Goal: Check status: Check status

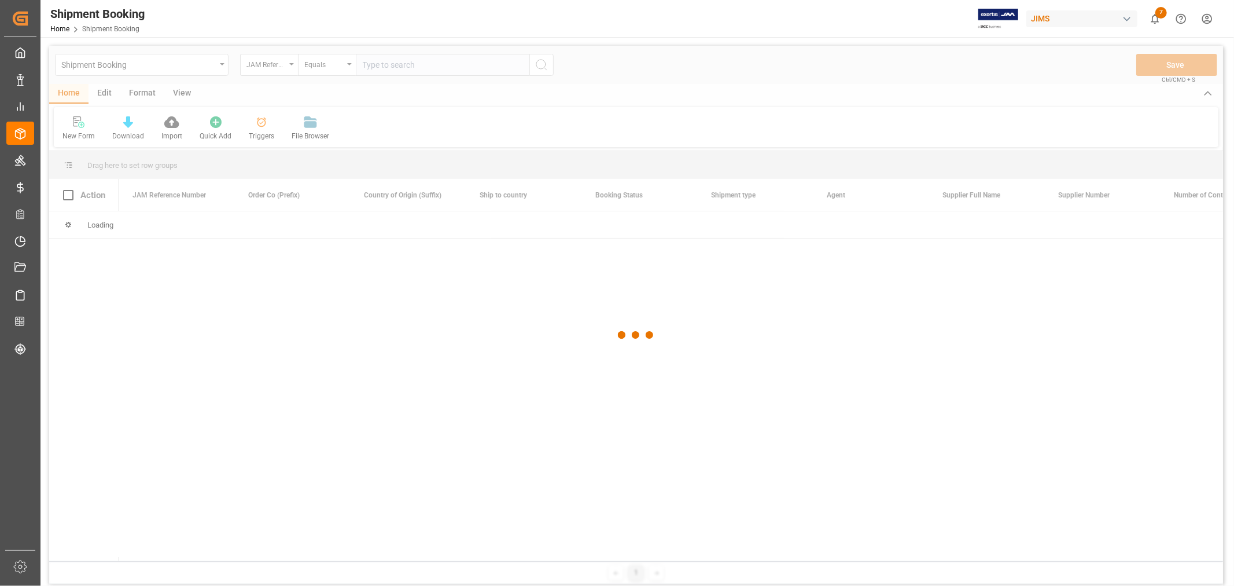
click at [470, 74] on div at bounding box center [636, 335] width 1174 height 579
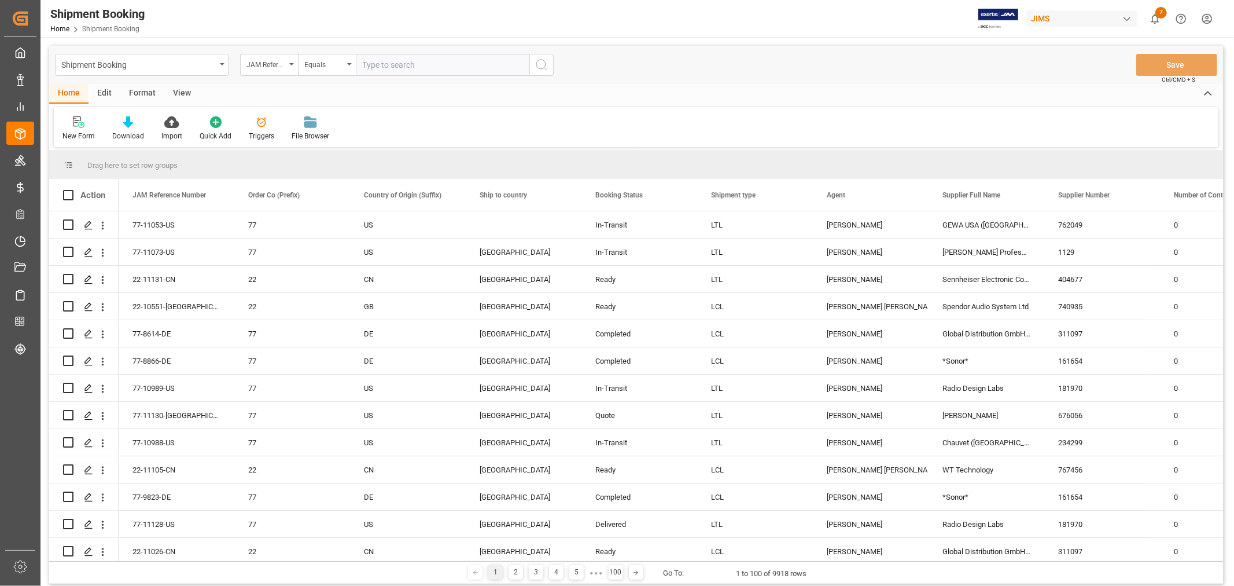
click at [470, 71] on input "text" at bounding box center [443, 65] width 174 height 22
click at [384, 65] on input "text" at bounding box center [443, 65] width 174 height 22
type input "77-10138-CN"
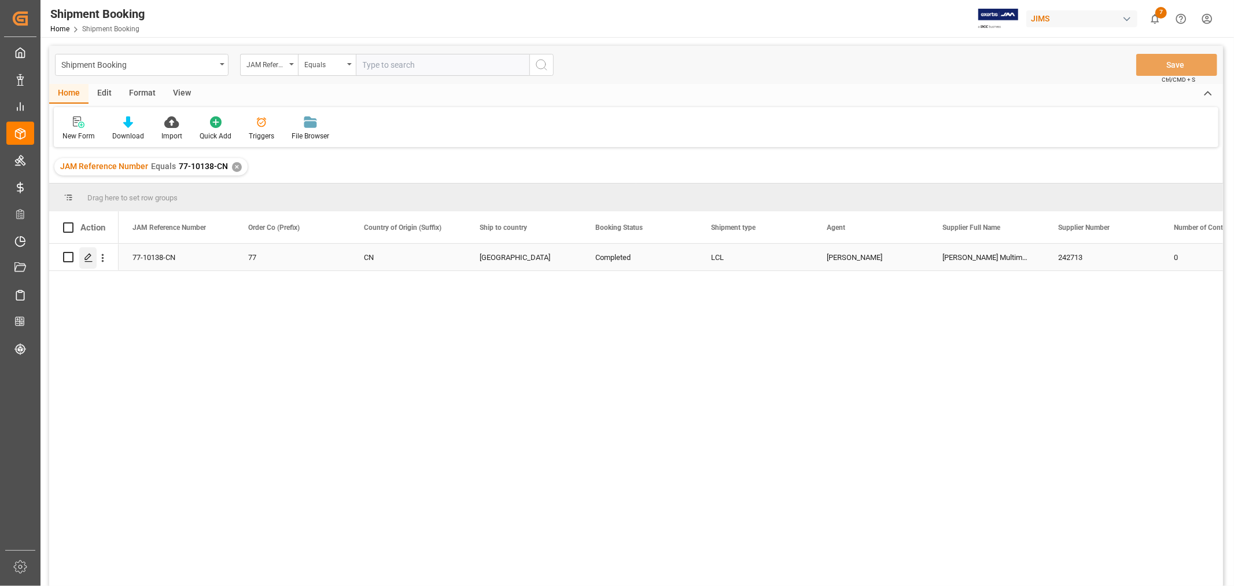
click at [90, 258] on icon "Press SPACE to select this row." at bounding box center [88, 257] width 9 height 9
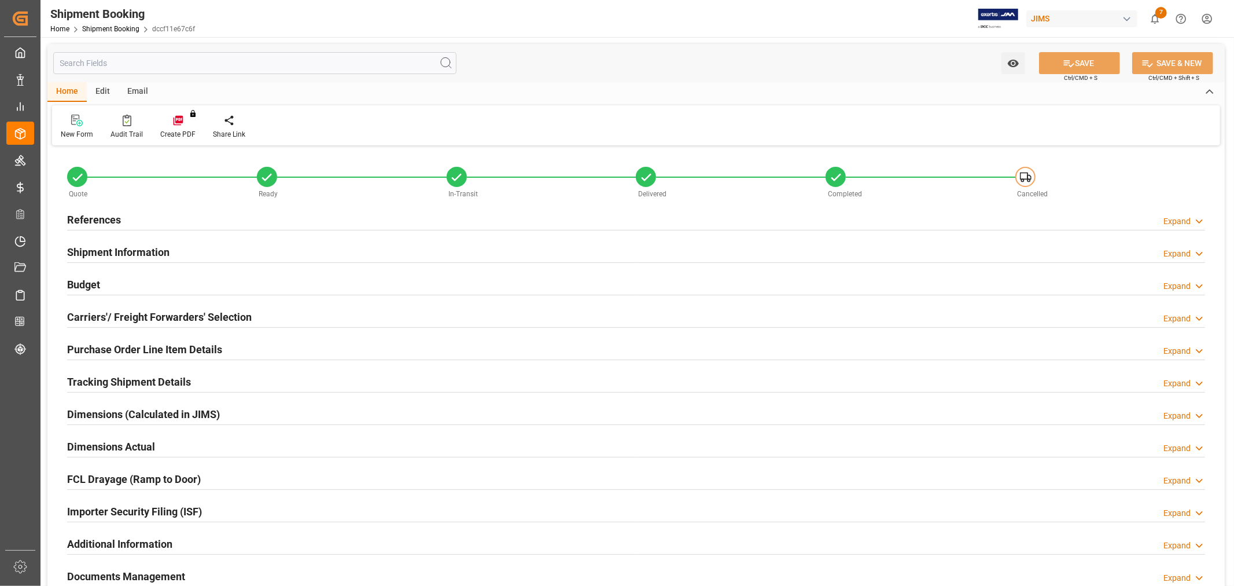
type input "0"
type input "[DATE]"
click at [143, 227] on div "References Expand" at bounding box center [636, 219] width 1138 height 22
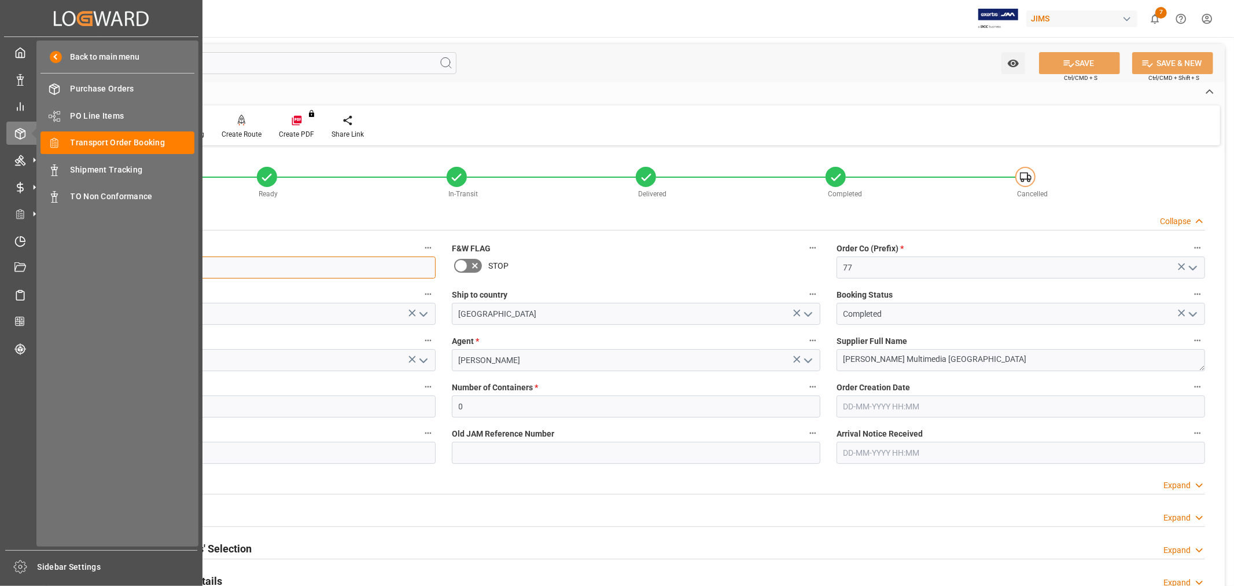
drag, startPoint x: 135, startPoint y: 263, endPoint x: 0, endPoint y: 273, distance: 135.2
click at [0, 273] on div "Created by potrace 1.15, written by [PERSON_NAME] [DATE]-[DATE] Created by potr…" at bounding box center [617, 293] width 1234 height 586
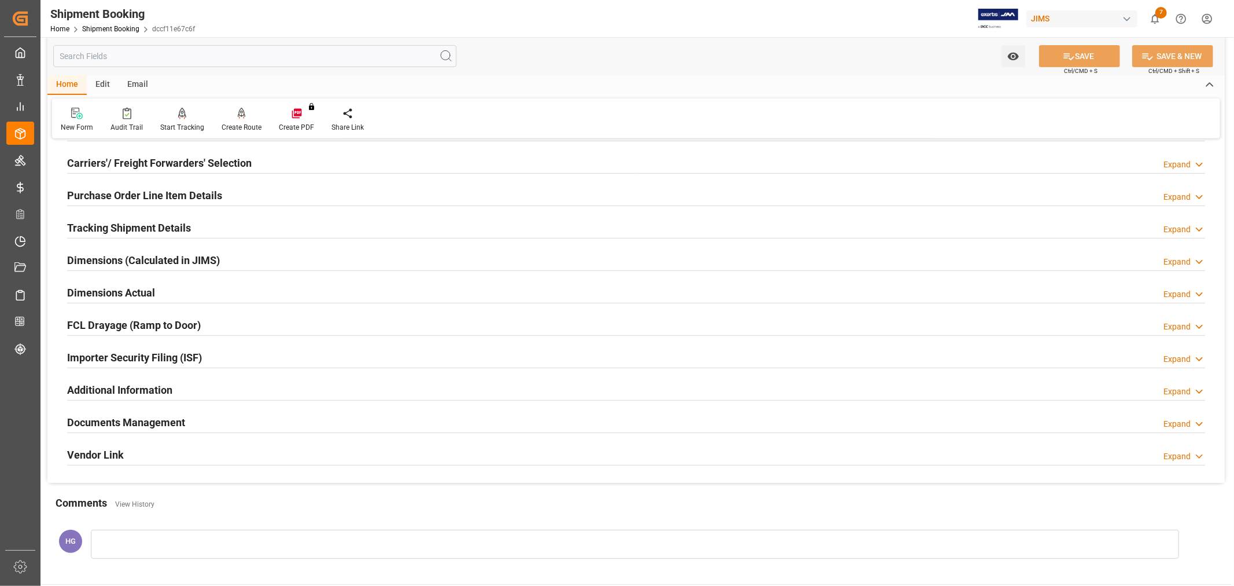
scroll to position [516, 0]
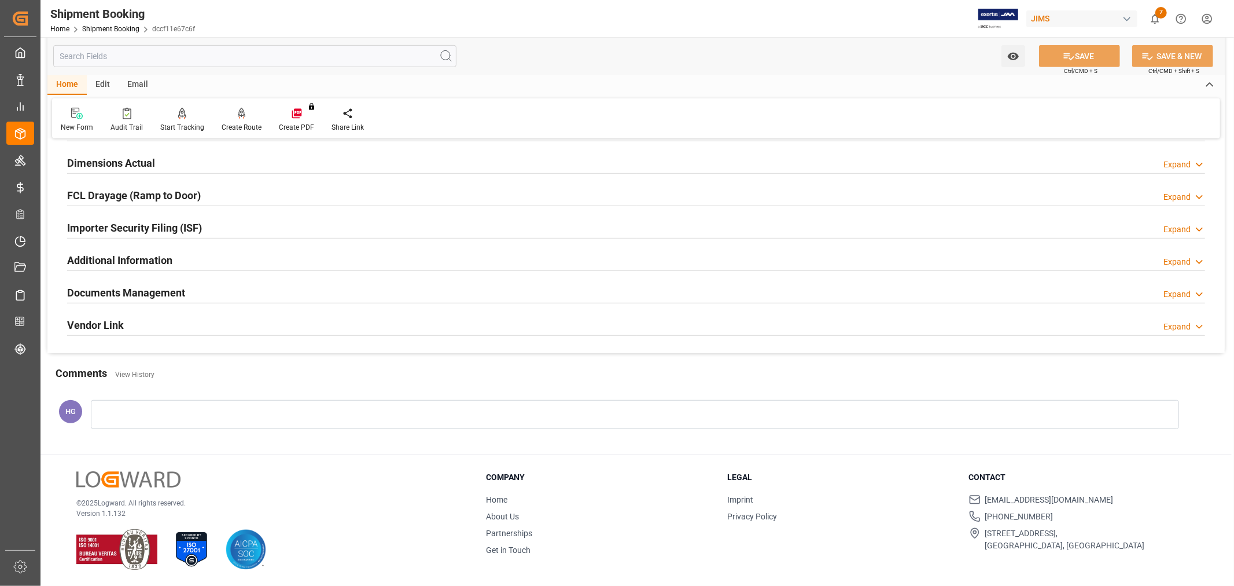
click at [95, 293] on h2 "Documents Management" at bounding box center [126, 293] width 118 height 16
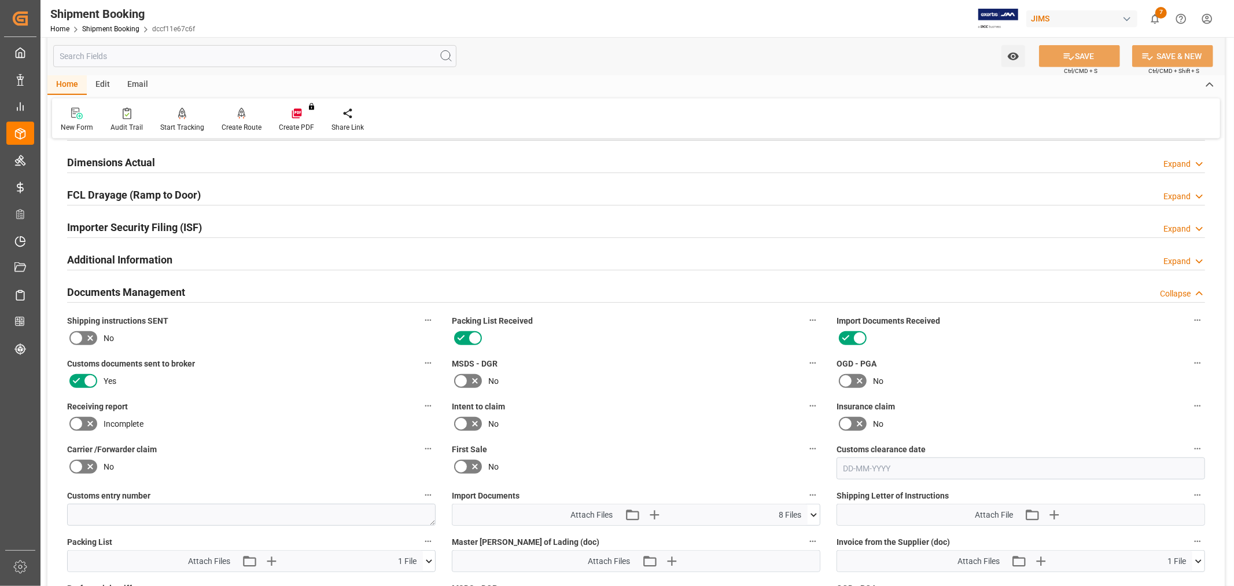
click at [75, 419] on icon at bounding box center [76, 424] width 14 height 14
click at [0, 0] on input "checkbox" at bounding box center [0, 0] width 0 height 0
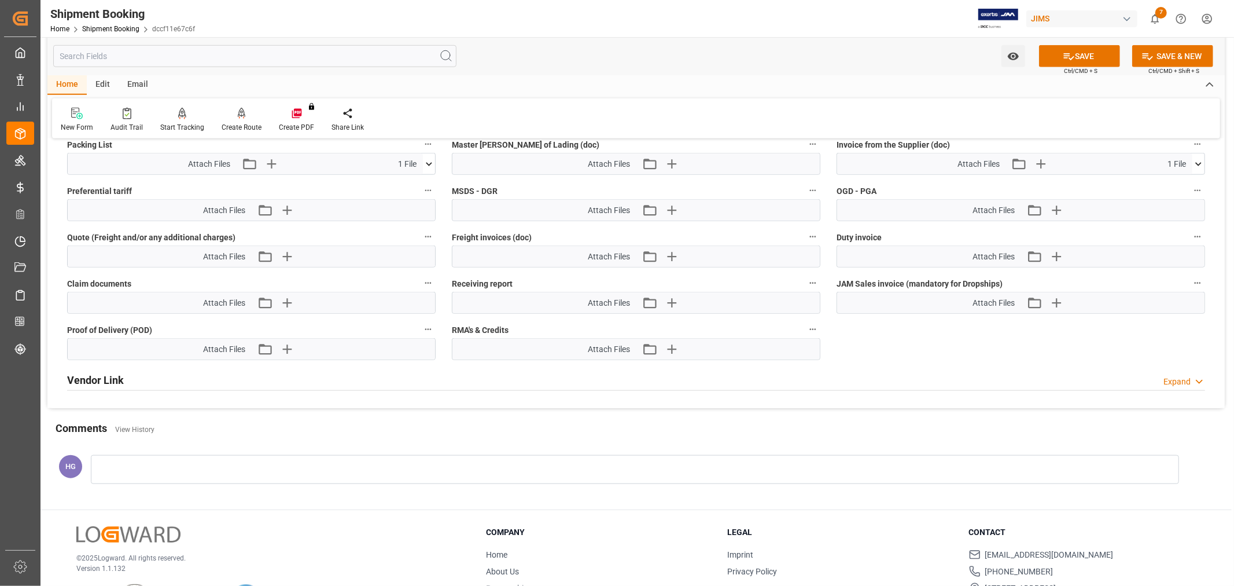
scroll to position [965, 0]
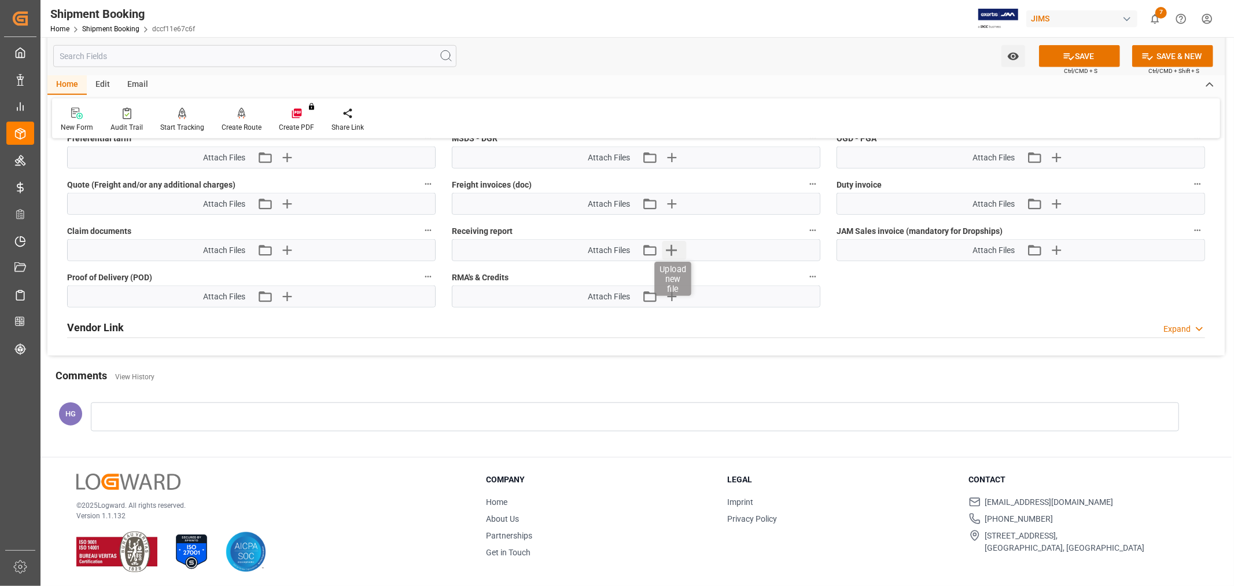
click at [675, 247] on icon "button" at bounding box center [671, 250] width 11 height 11
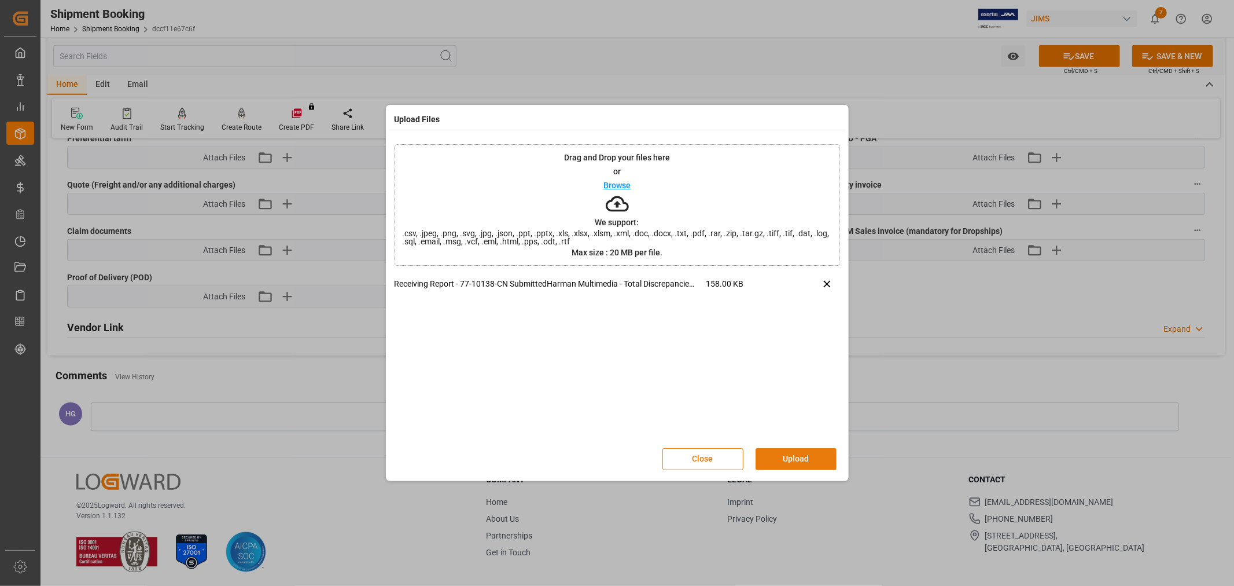
click at [786, 455] on button "Upload" at bounding box center [796, 459] width 81 height 22
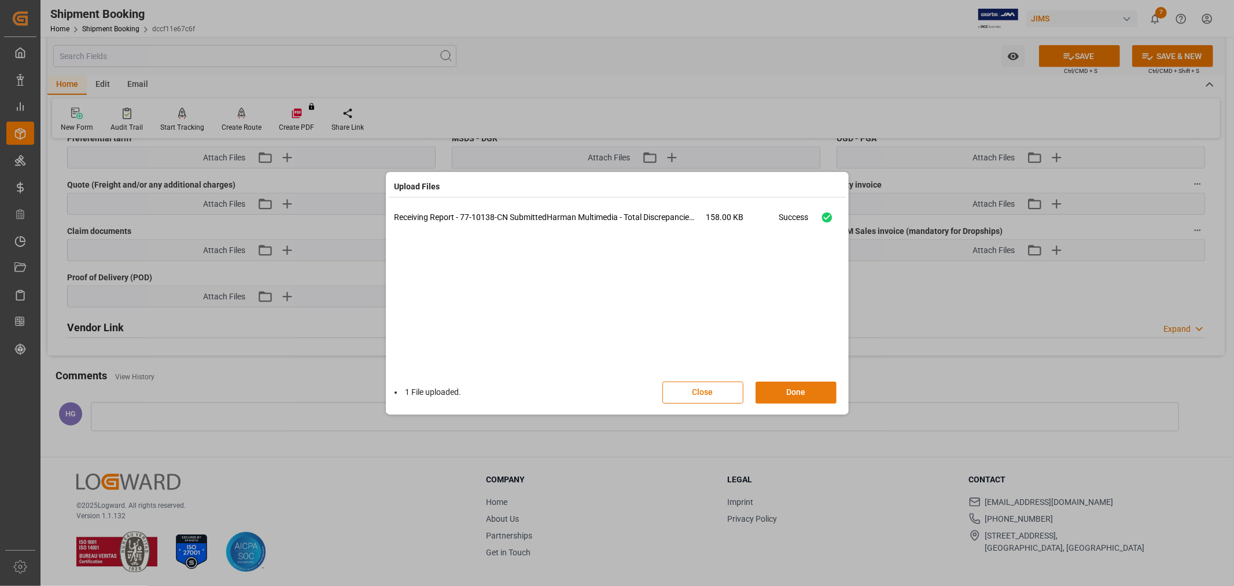
click at [800, 390] on button "Done" at bounding box center [796, 392] width 81 height 22
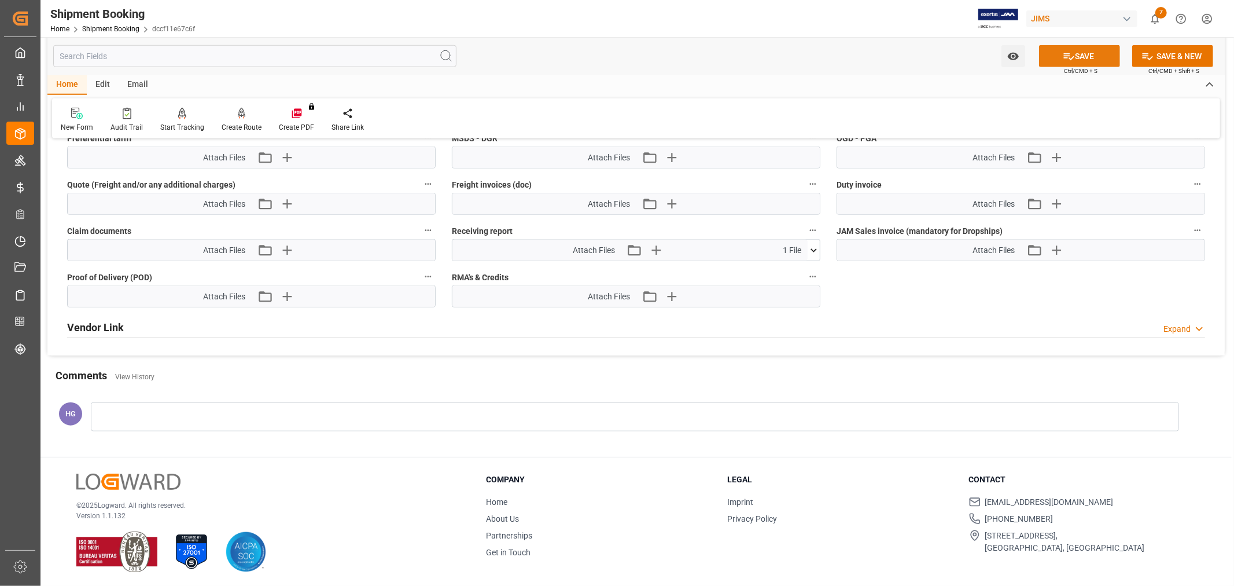
click at [1073, 55] on button "SAVE" at bounding box center [1079, 56] width 81 height 22
click at [812, 248] on icon at bounding box center [814, 250] width 12 height 12
click at [94, 25] on link "Shipment Booking" at bounding box center [110, 29] width 57 height 8
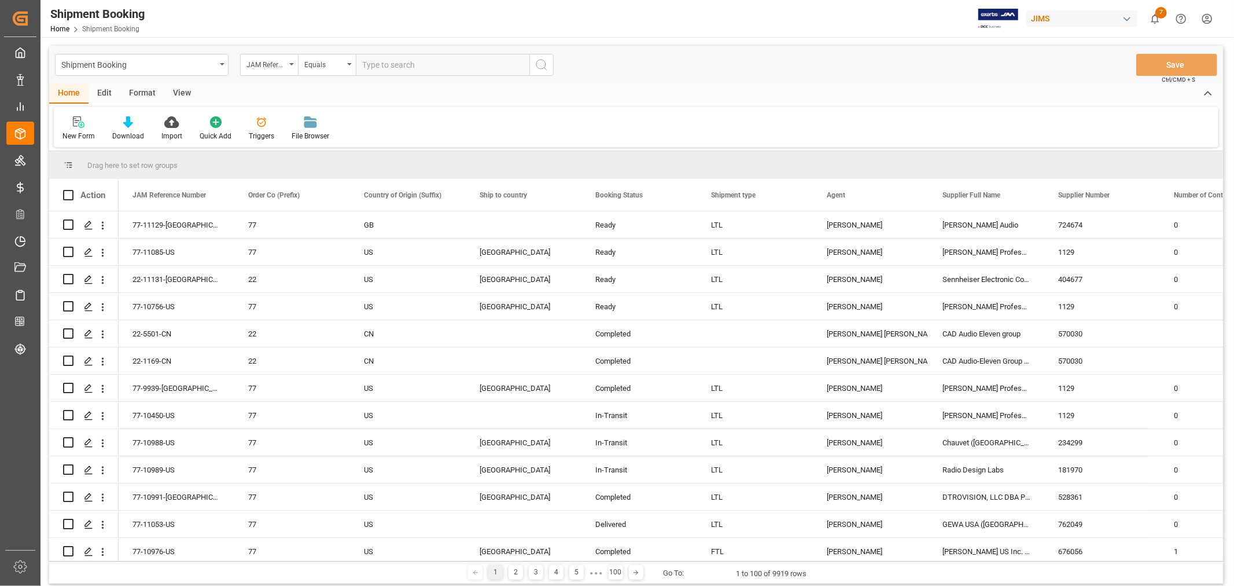
click at [378, 65] on input "text" at bounding box center [443, 65] width 174 height 22
type input "77-9999-cn"
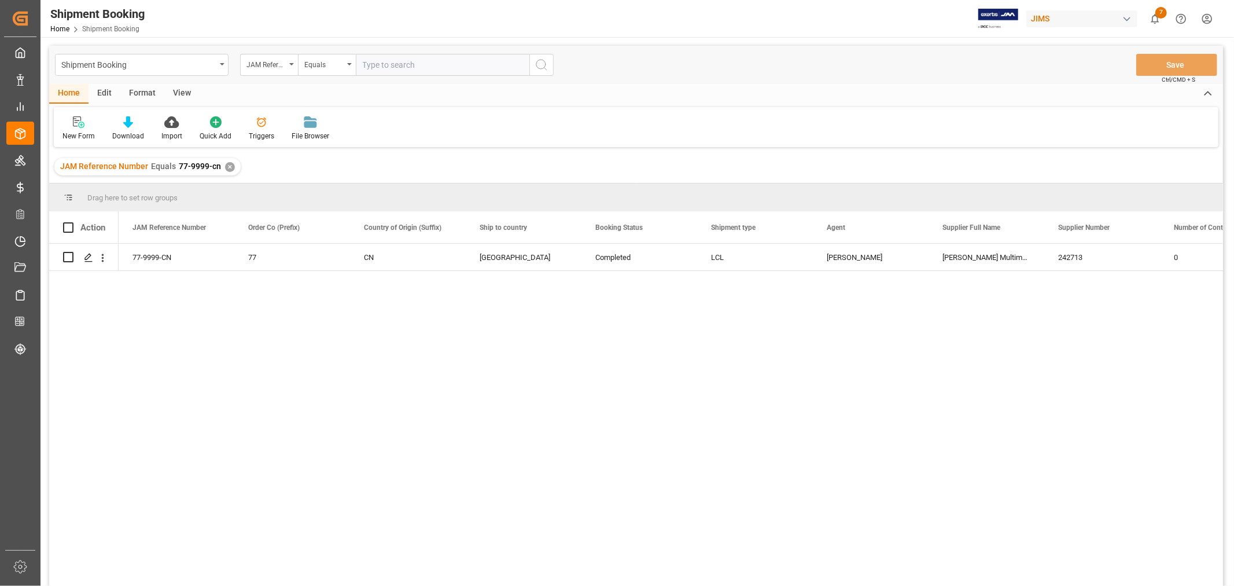
click at [176, 97] on div "View" at bounding box center [181, 94] width 35 height 20
click at [76, 128] on div "Default" at bounding box center [74, 128] width 40 height 25
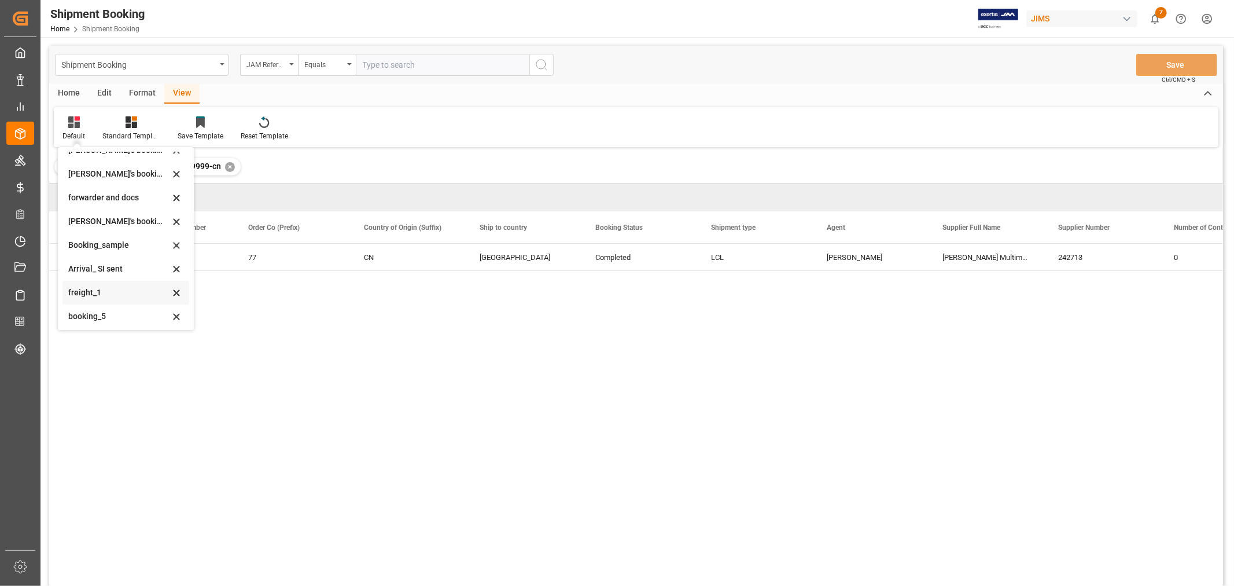
scroll to position [111, 0]
click at [104, 312] on div "booking_5" at bounding box center [118, 314] width 101 height 12
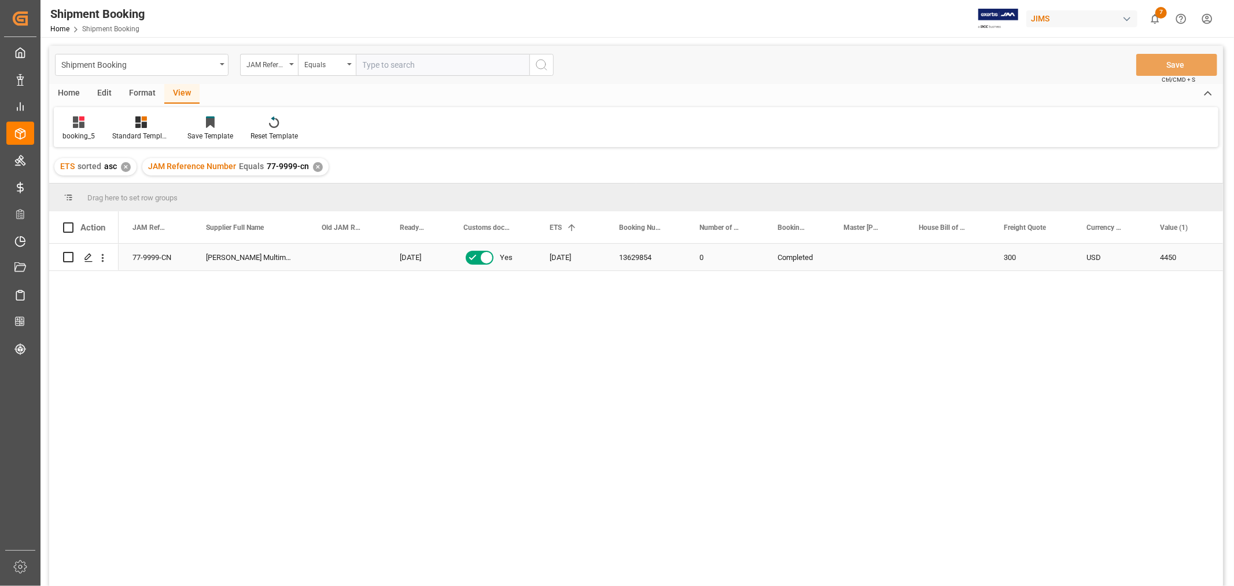
click at [652, 263] on div "13629854" at bounding box center [645, 257] width 80 height 27
click at [319, 168] on div "✕" at bounding box center [318, 167] width 10 height 10
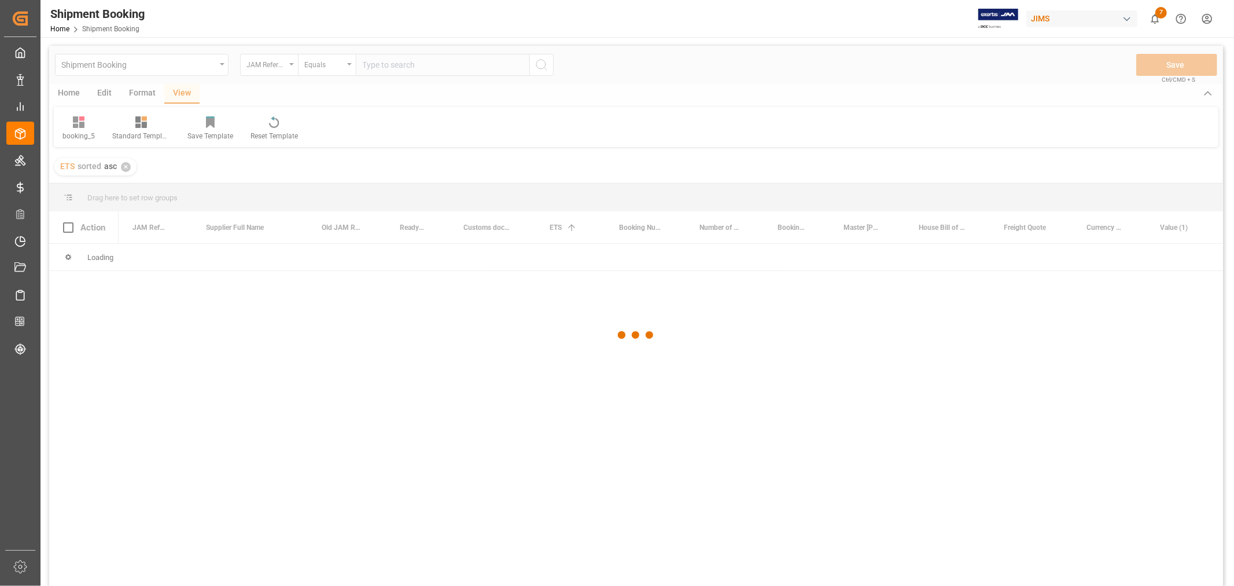
click at [383, 72] on div at bounding box center [636, 335] width 1174 height 579
click at [380, 69] on div at bounding box center [636, 335] width 1174 height 579
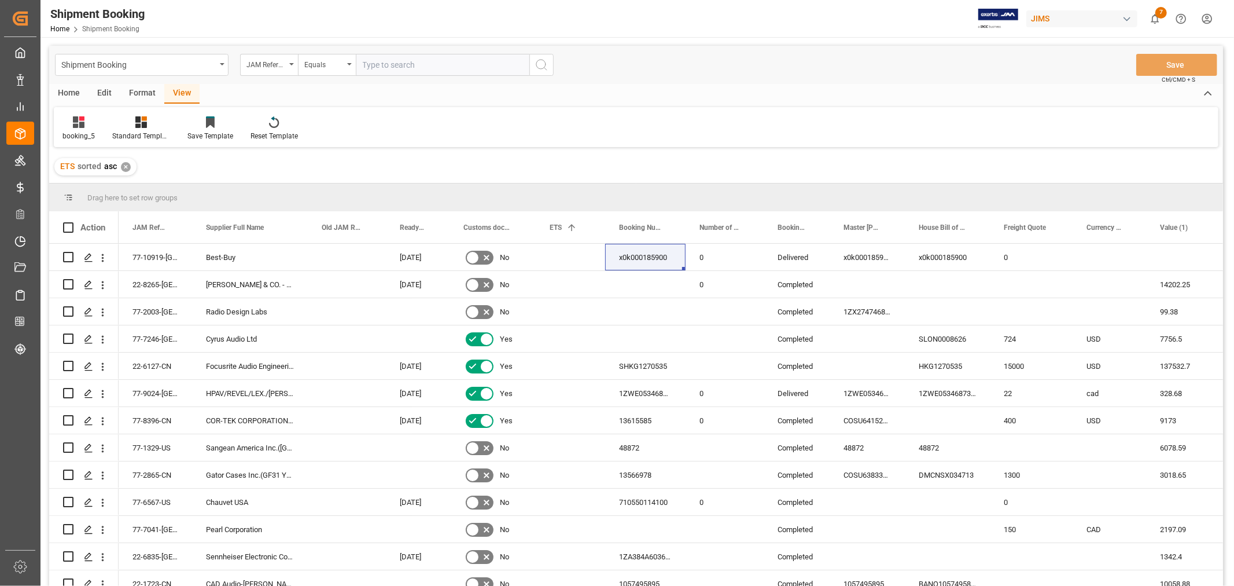
click at [394, 66] on input "text" at bounding box center [443, 65] width 174 height 22
type input "77-9005-cn"
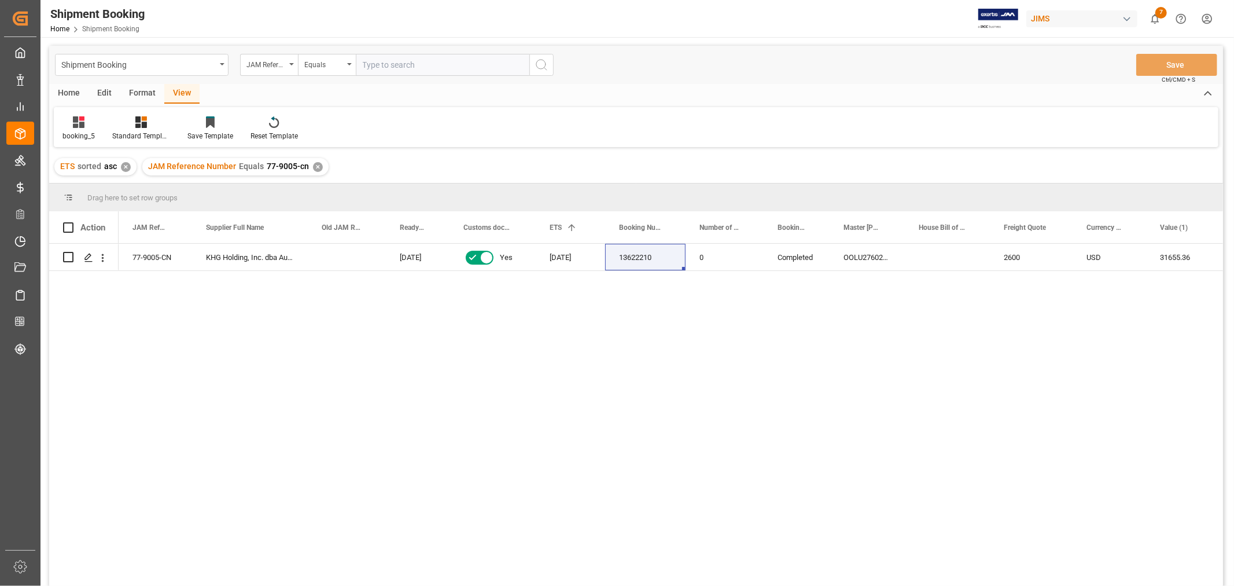
click at [314, 168] on div "✕" at bounding box center [318, 167] width 10 height 10
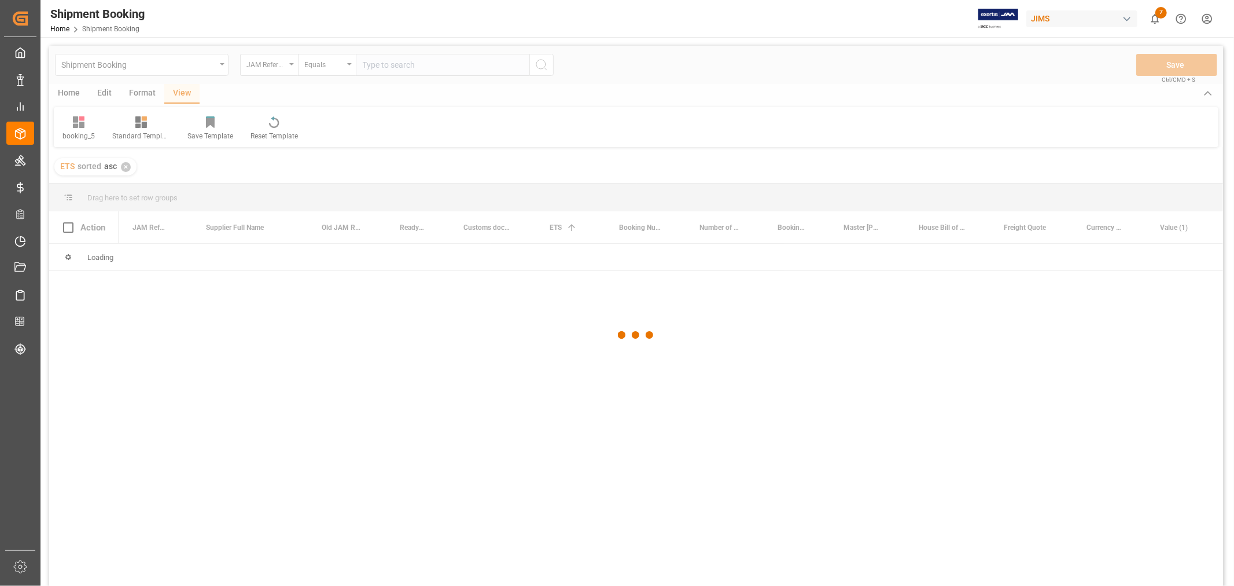
click at [395, 67] on div at bounding box center [636, 335] width 1174 height 579
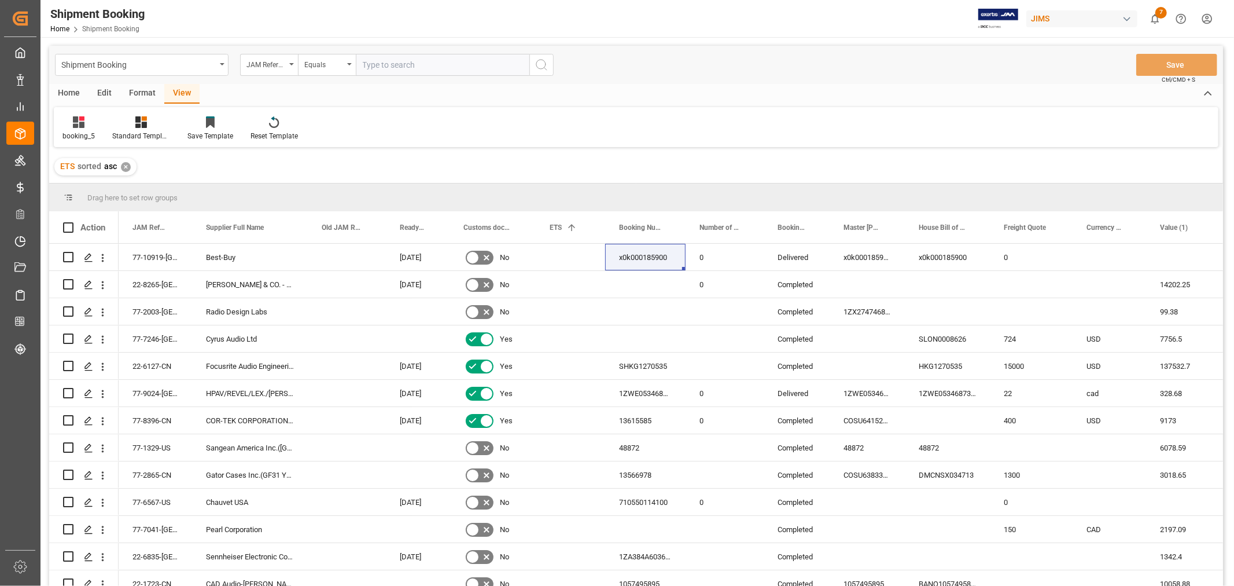
click at [391, 64] on input "text" at bounding box center [443, 65] width 174 height 22
type input "77-9009-cn"
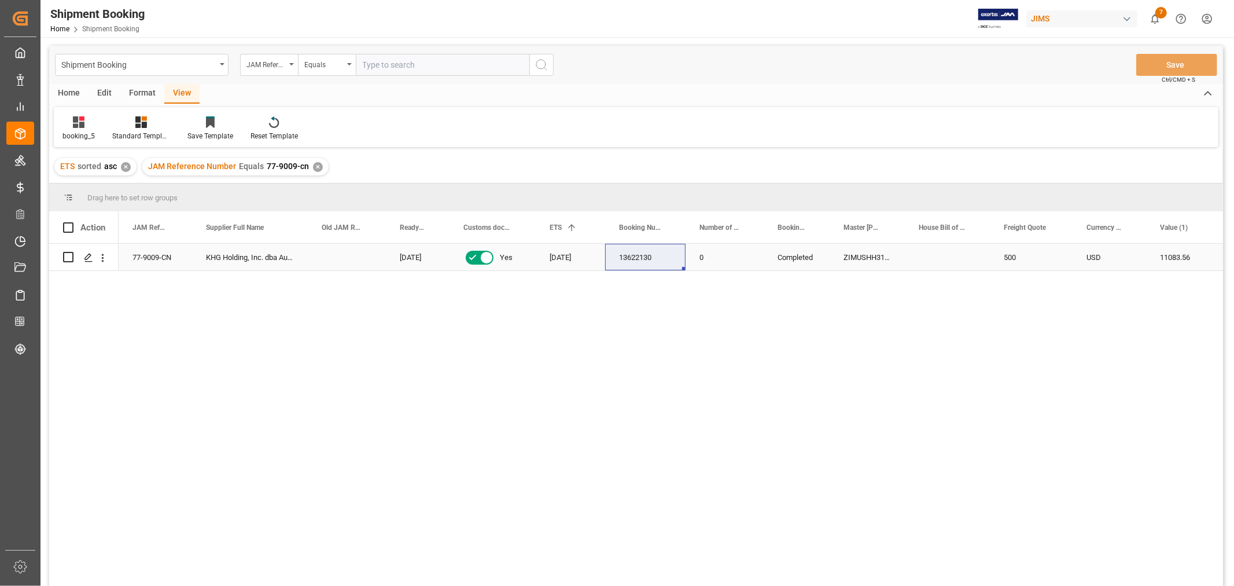
click at [622, 256] on div "13622130" at bounding box center [645, 257] width 80 height 27
click at [1012, 269] on div "500" at bounding box center [1031, 257] width 83 height 27
click at [1004, 259] on div "500" at bounding box center [1031, 257] width 83 height 27
drag, startPoint x: 1026, startPoint y: 269, endPoint x: 968, endPoint y: 262, distance: 58.8
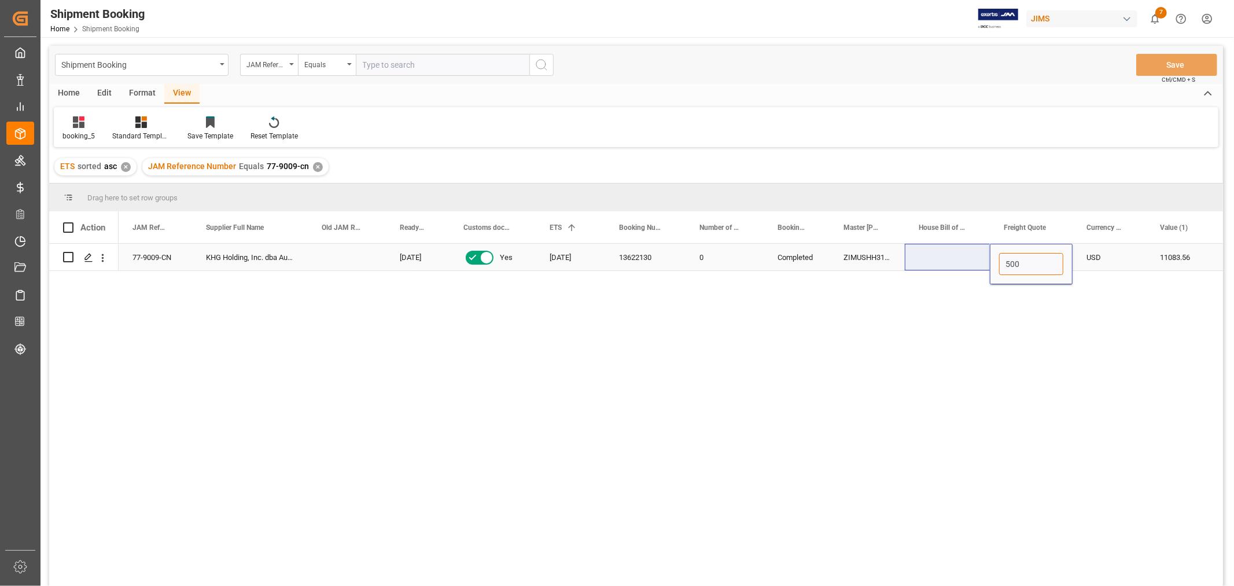
type input "1250"
click at [1104, 266] on div "USD" at bounding box center [1109, 257] width 73 height 27
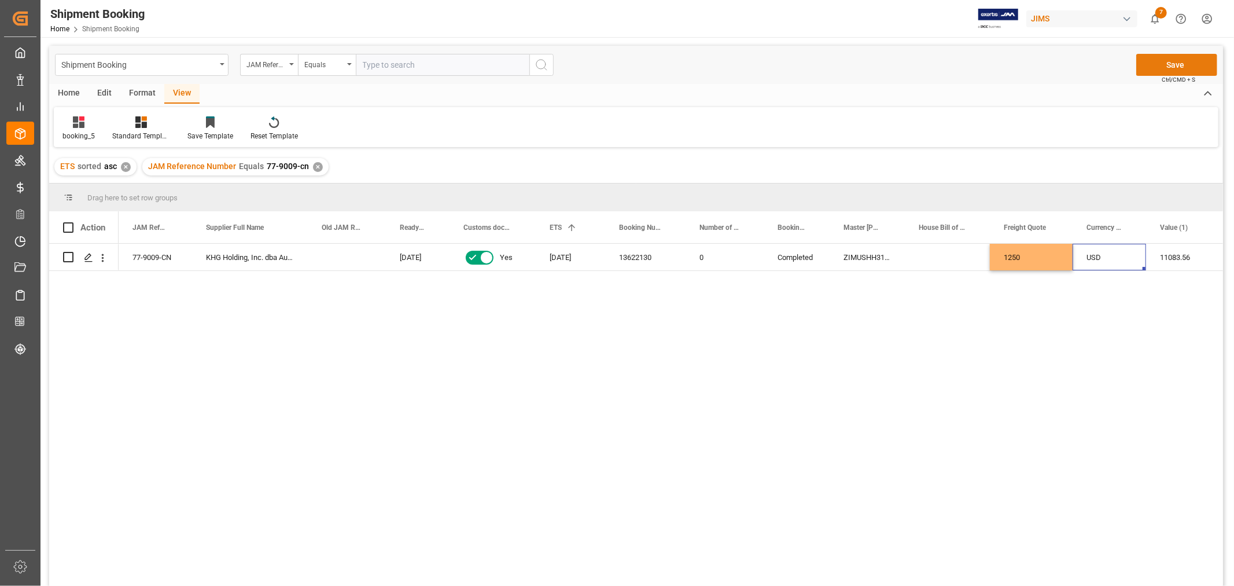
click at [1172, 62] on button "Save" at bounding box center [1177, 65] width 81 height 22
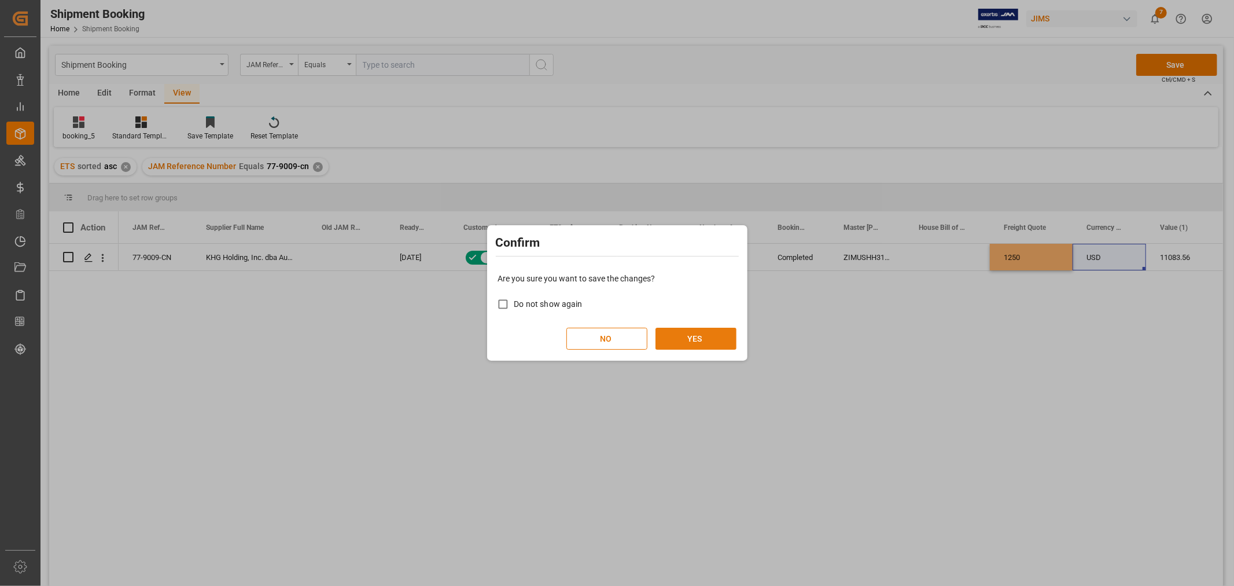
click at [697, 336] on button "YES" at bounding box center [696, 339] width 81 height 22
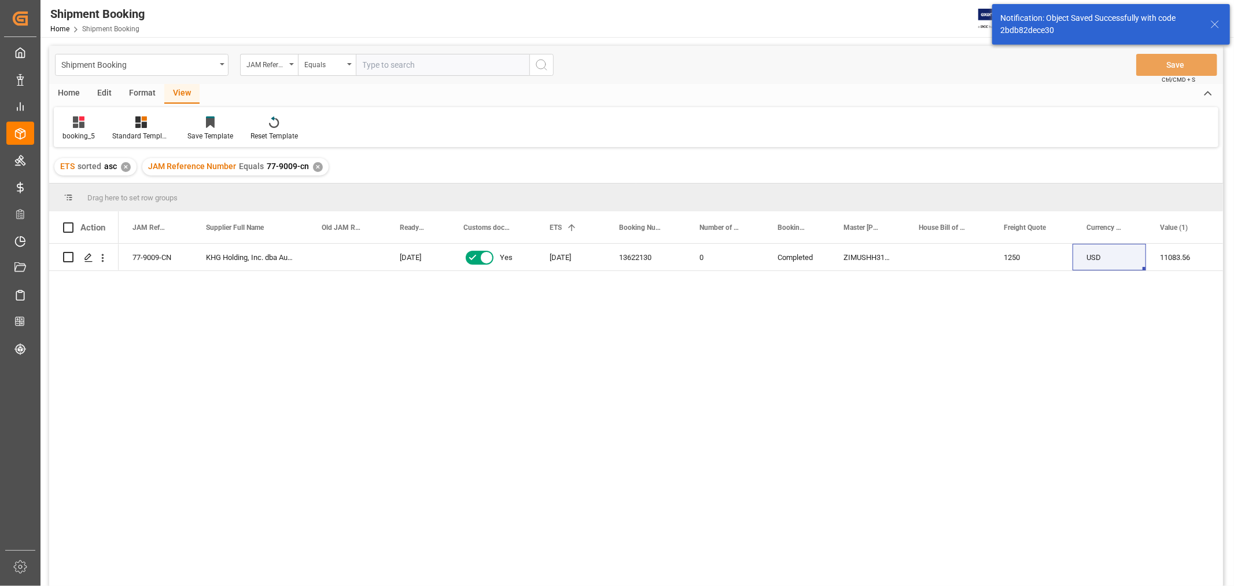
click at [313, 166] on div "✕" at bounding box center [318, 167] width 10 height 10
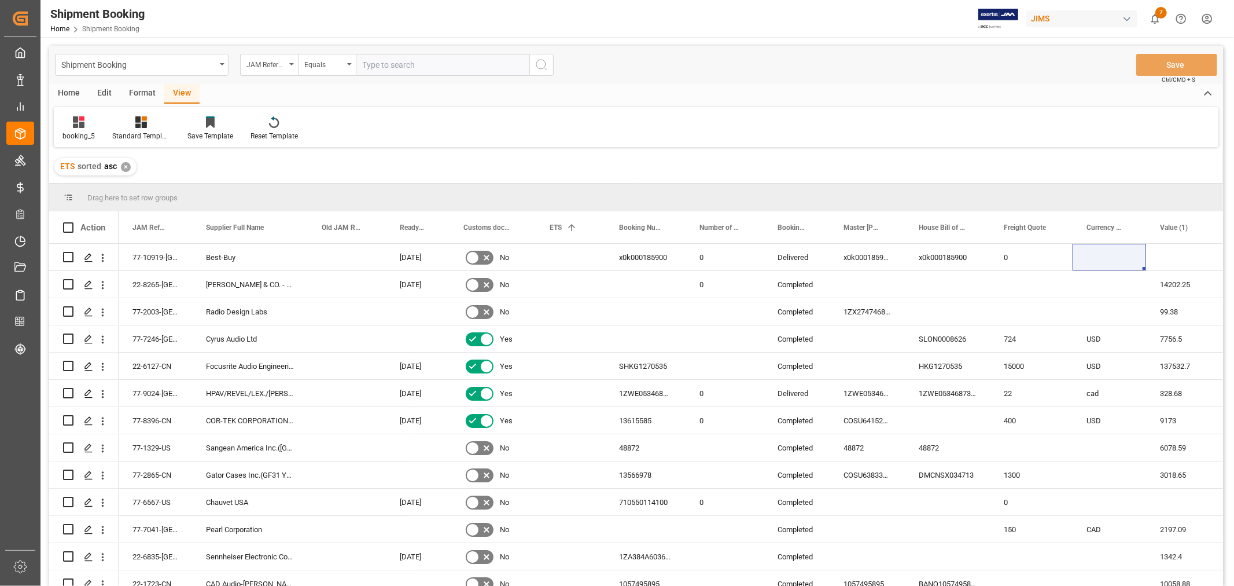
click at [379, 65] on input "text" at bounding box center [443, 65] width 174 height 22
type input "77-9005-CN"
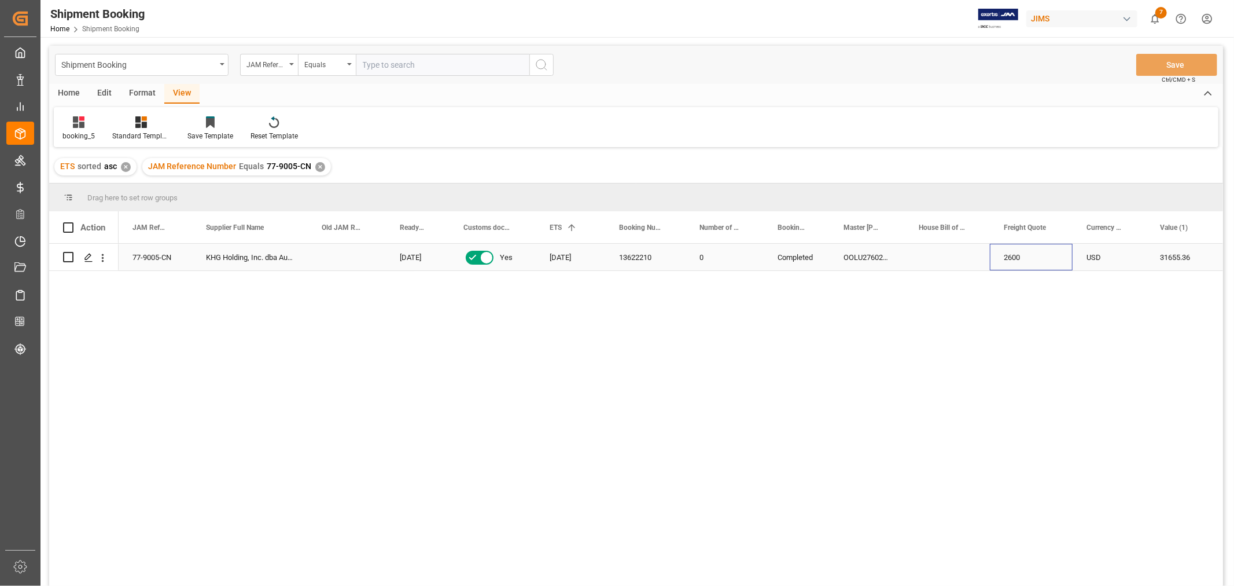
click at [1022, 262] on div "2600" at bounding box center [1031, 257] width 83 height 27
click at [1021, 262] on div "2600" at bounding box center [1031, 257] width 83 height 27
drag, startPoint x: 1023, startPoint y: 264, endPoint x: 1015, endPoint y: 261, distance: 8.1
click at [1015, 261] on input "2600" at bounding box center [1031, 264] width 64 height 22
type input "2621"
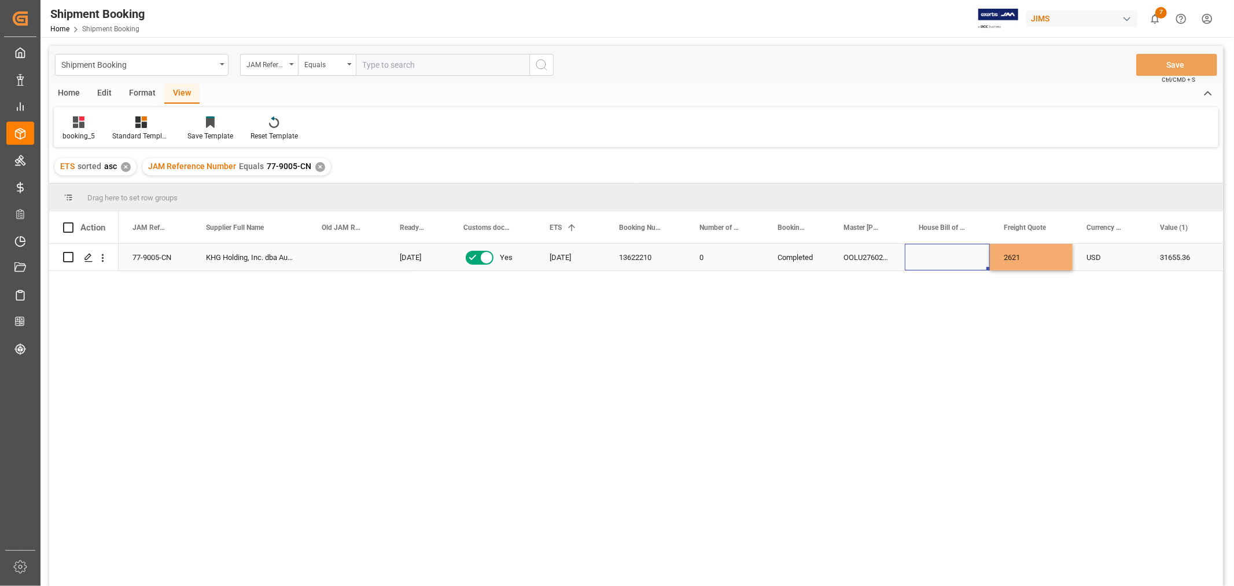
click at [972, 252] on div "Press SPACE to select this row." at bounding box center [947, 257] width 85 height 27
click at [1176, 60] on button "Save" at bounding box center [1177, 65] width 81 height 22
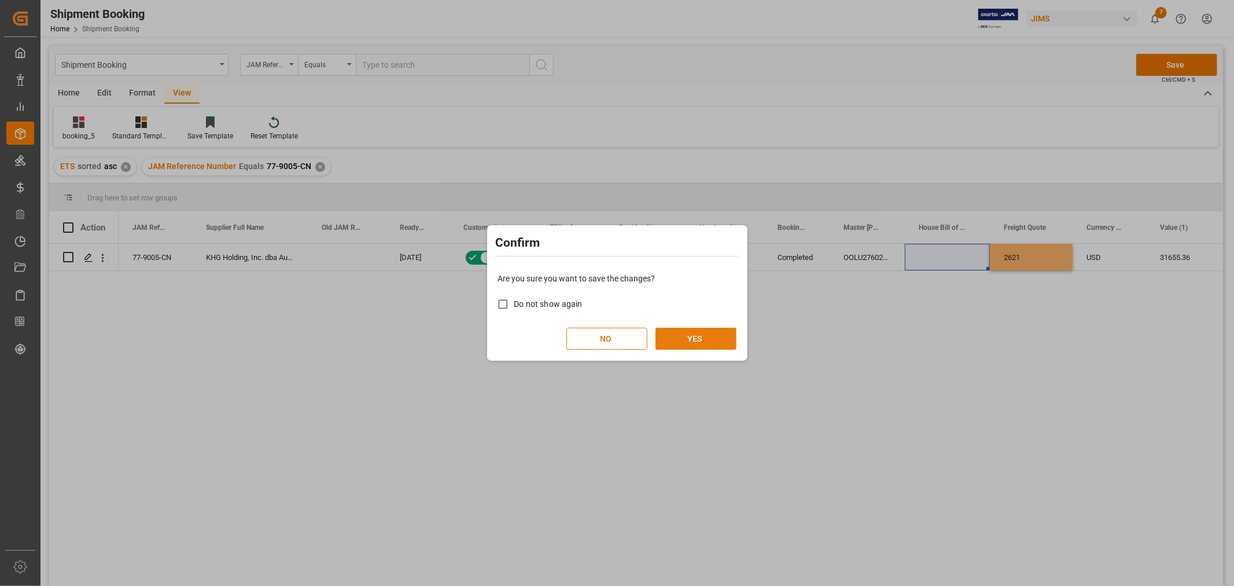
click at [675, 330] on button "YES" at bounding box center [696, 339] width 81 height 22
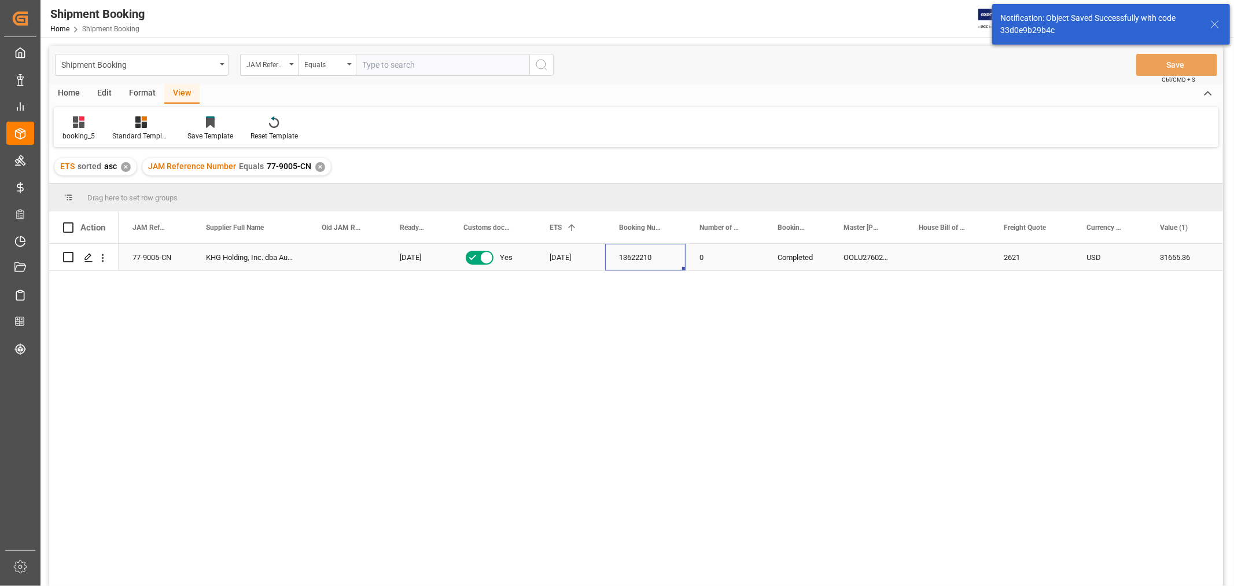
click at [624, 255] on div "13622210" at bounding box center [645, 257] width 80 height 27
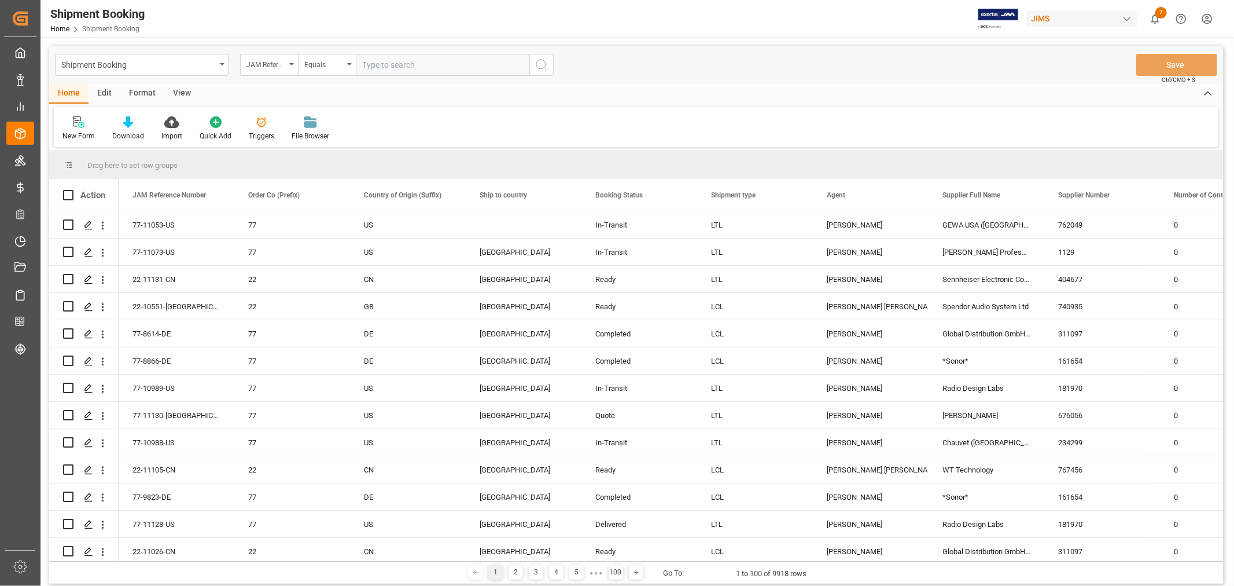
click at [429, 62] on input "text" at bounding box center [443, 65] width 174 height 22
paste input "77-10138-CN"
type input "77-10138-CN"
click at [546, 71] on icon "search button" at bounding box center [542, 65] width 14 height 14
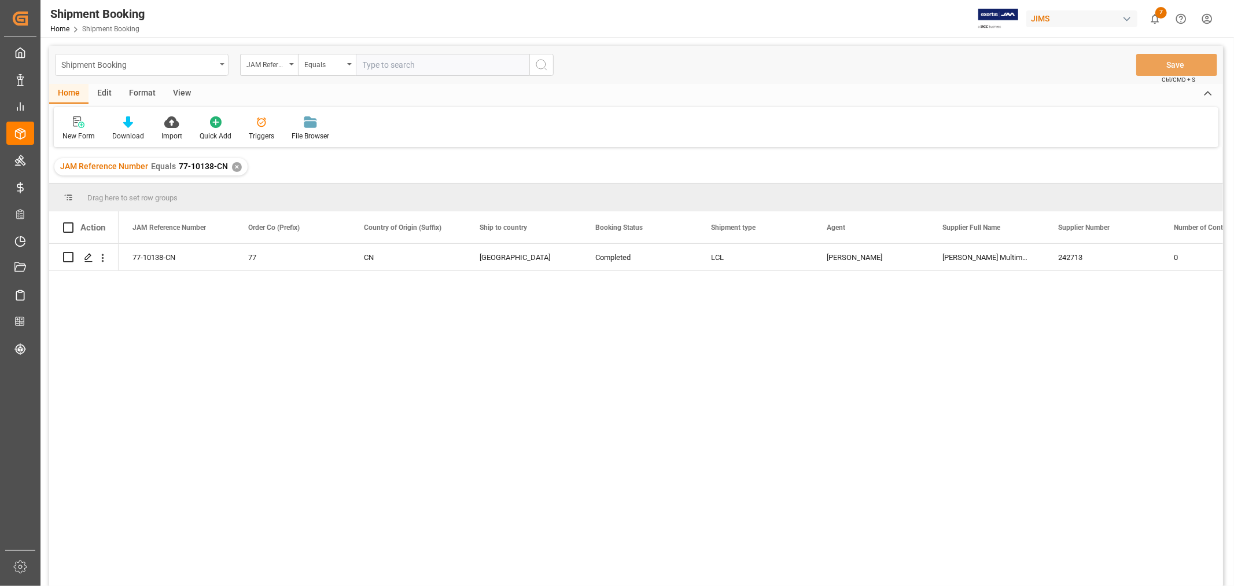
click at [219, 66] on div "Shipment Booking" at bounding box center [142, 65] width 174 height 22
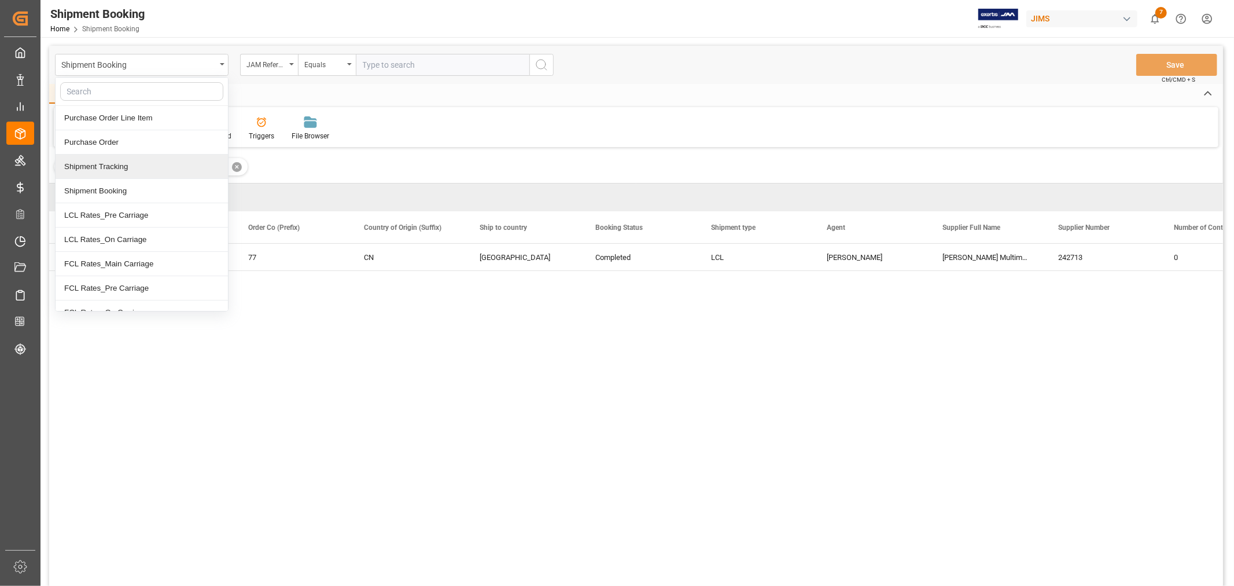
click at [151, 171] on div "Shipment Tracking" at bounding box center [142, 167] width 172 height 24
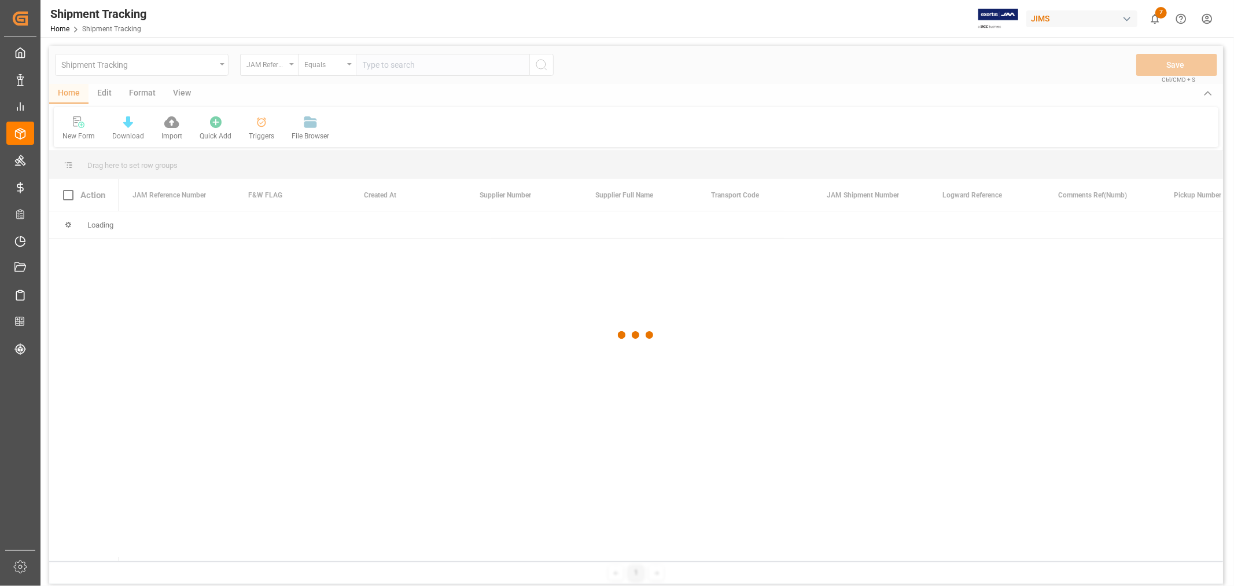
click at [385, 66] on div at bounding box center [636, 335] width 1174 height 579
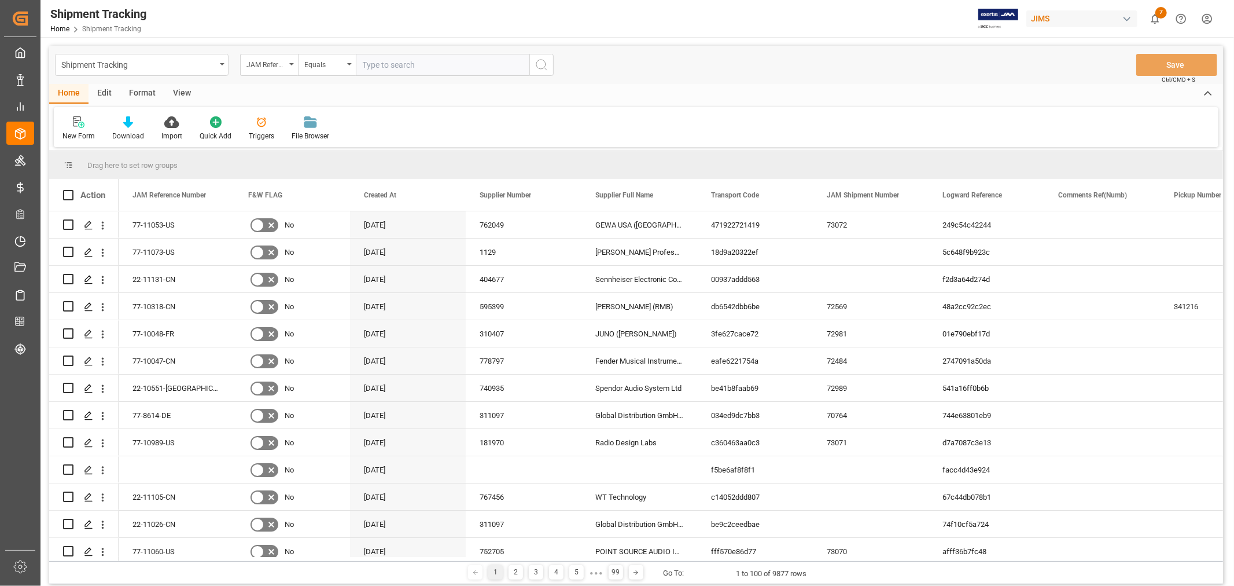
click at [385, 66] on input "text" at bounding box center [443, 65] width 174 height 22
paste input "77-10138-CN"
type input "77-10138-CN"
click at [546, 67] on icon "search button" at bounding box center [542, 65] width 14 height 14
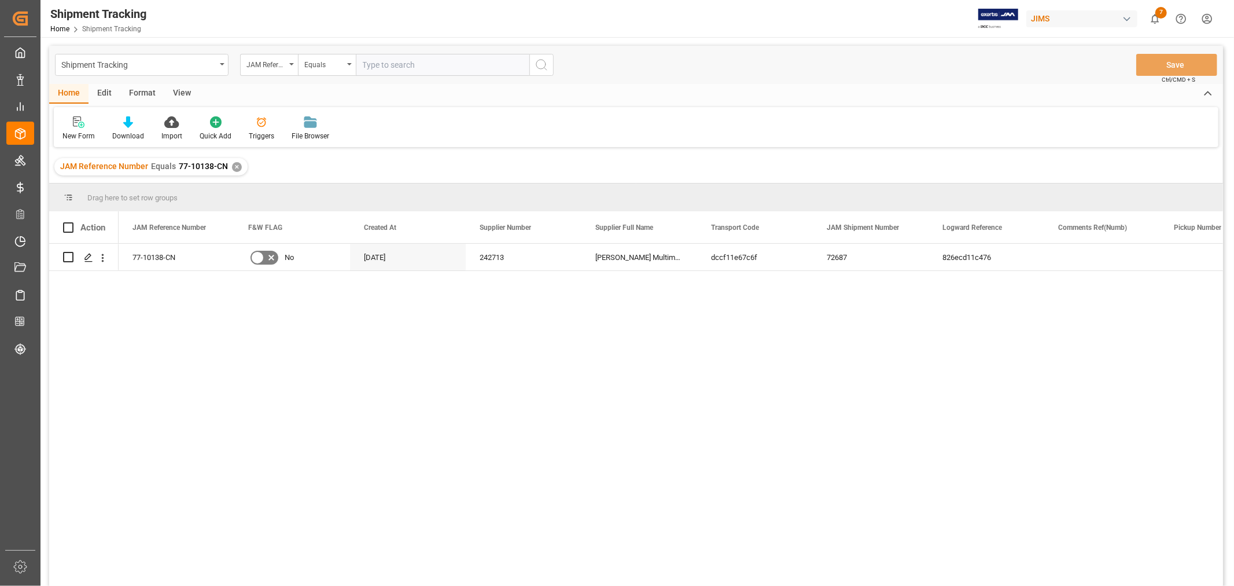
click at [178, 93] on div "View" at bounding box center [181, 94] width 35 height 20
click at [82, 135] on div "Default" at bounding box center [73, 136] width 23 height 10
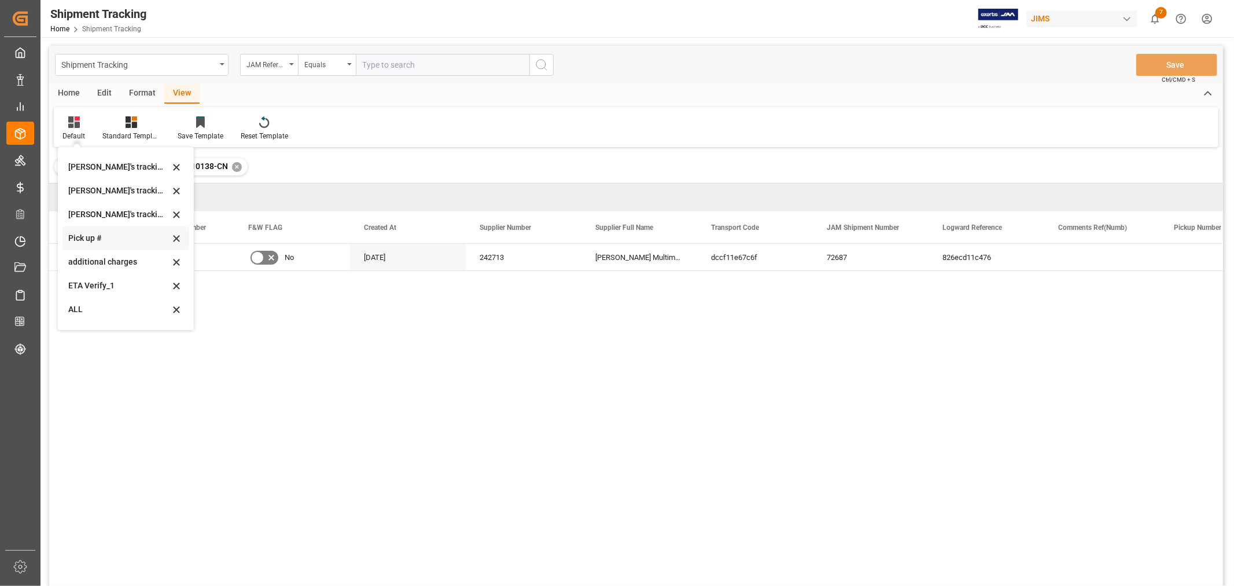
scroll to position [253, 0]
click at [124, 189] on div "Huixin's tracking all_sample" at bounding box center [118, 195] width 101 height 12
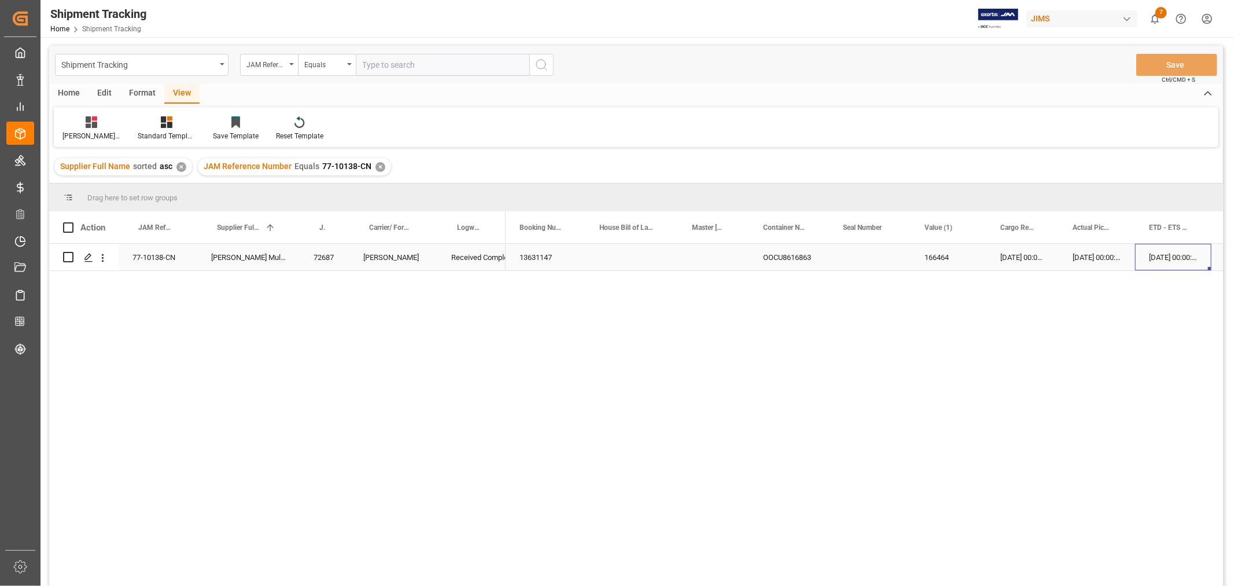
click at [1150, 262] on div "15-08-2025 00:00:00" at bounding box center [1173, 257] width 76 height 27
click at [89, 129] on div "Huixin's tracking all_sample" at bounding box center [91, 128] width 75 height 25
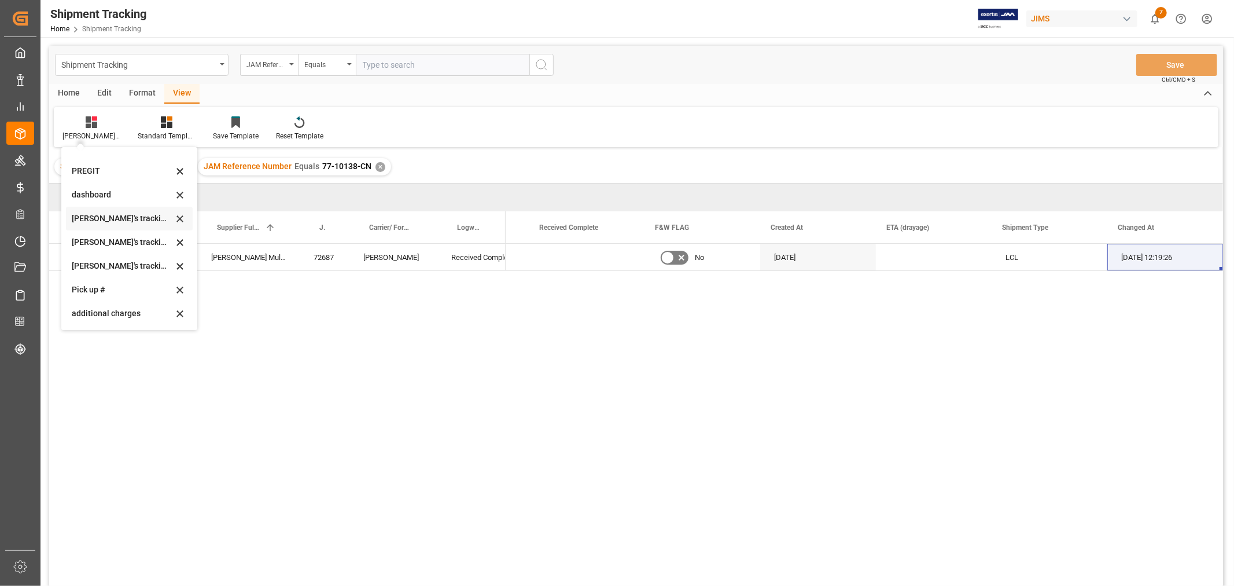
scroll to position [193, 0]
click at [136, 253] on div "Huixin's tracking all_sample" at bounding box center [122, 255] width 101 height 12
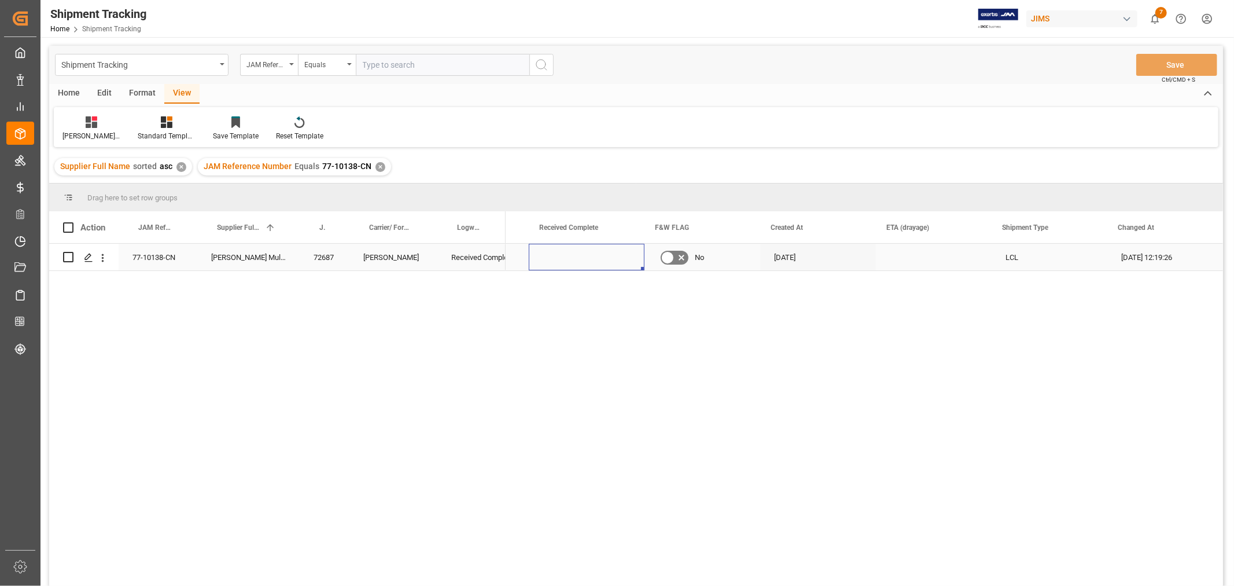
click at [558, 262] on div "Press SPACE to select this row." at bounding box center [587, 257] width 116 height 27
click at [559, 259] on div "Press SPACE to select this row." at bounding box center [587, 257] width 116 height 27
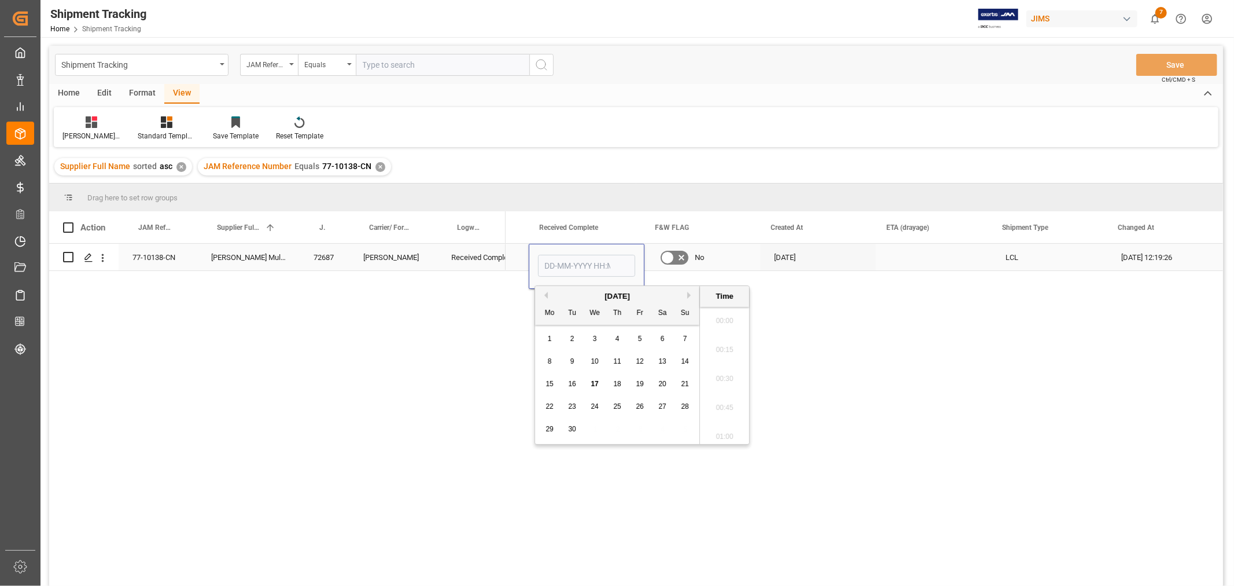
scroll to position [1508, 0]
click at [591, 385] on span "17" at bounding box center [595, 384] width 8 height 8
type input "17-09-2025 00:00"
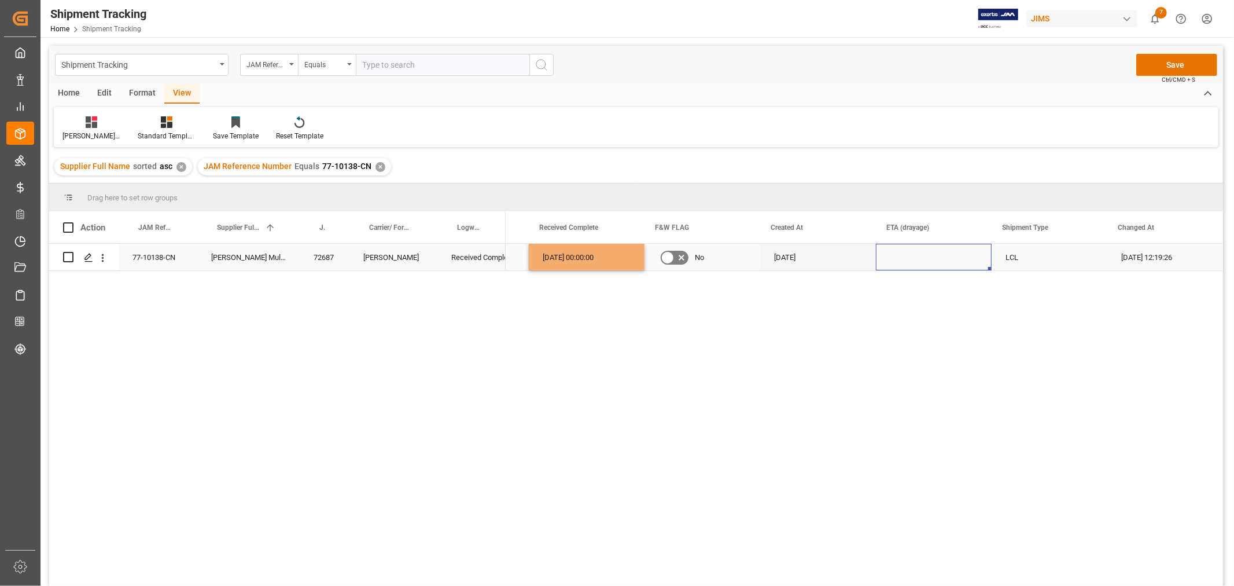
click at [907, 264] on div "Press SPACE to select this row." at bounding box center [934, 257] width 116 height 27
click at [1176, 57] on button "Save" at bounding box center [1177, 65] width 81 height 22
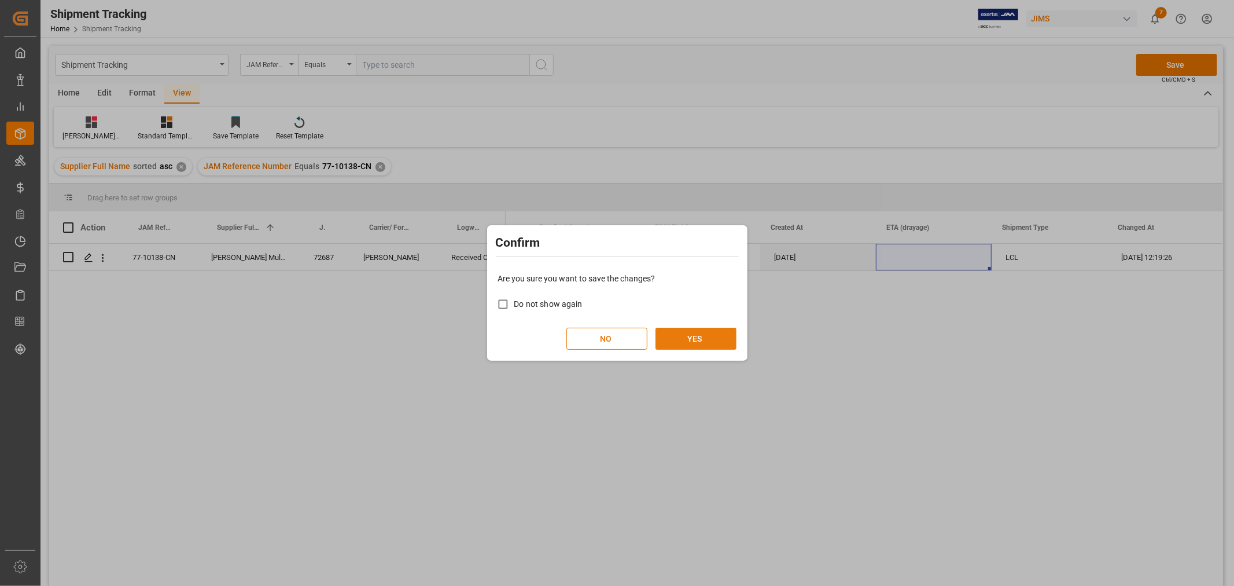
click at [693, 330] on button "YES" at bounding box center [696, 339] width 81 height 22
